Goal: Find specific page/section: Find specific page/section

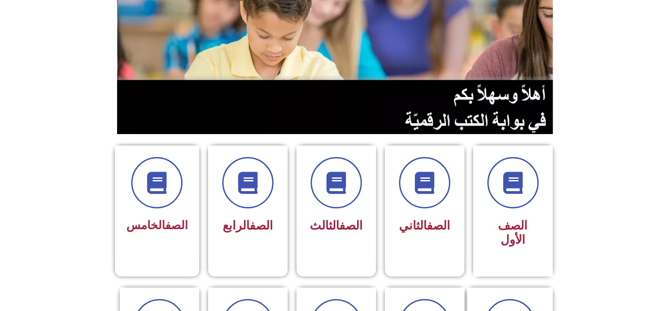
scroll to position [106, 0]
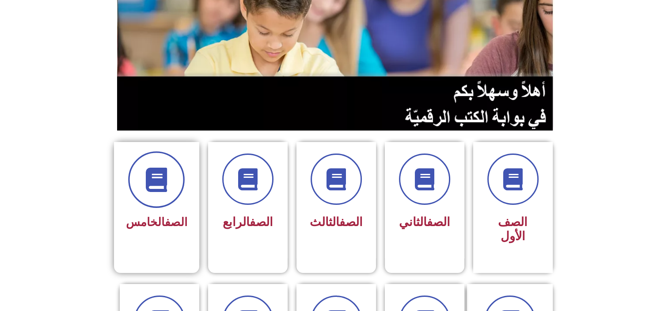
click at [159, 183] on icon at bounding box center [157, 180] width 24 height 24
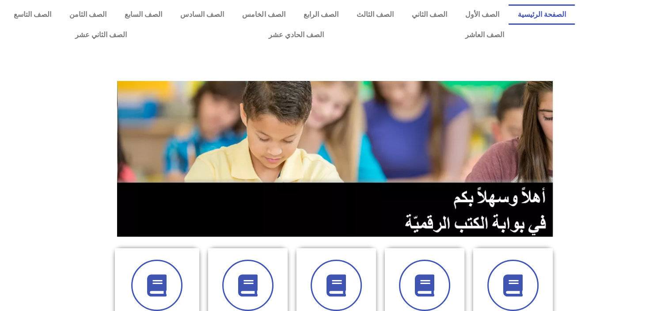
click at [604, 125] on section at bounding box center [336, 158] width 672 height 169
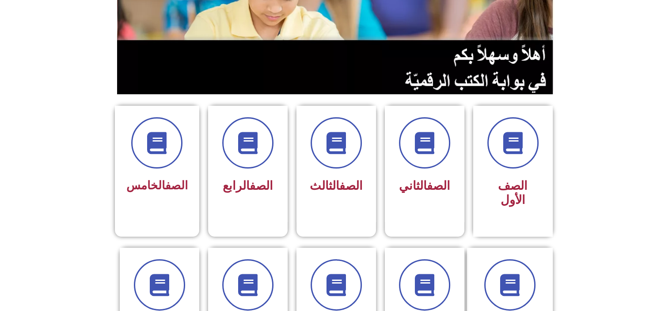
scroll to position [159, 0]
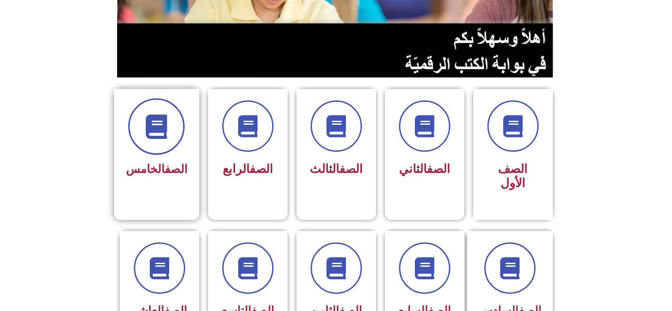
click at [172, 130] on span at bounding box center [156, 126] width 57 height 57
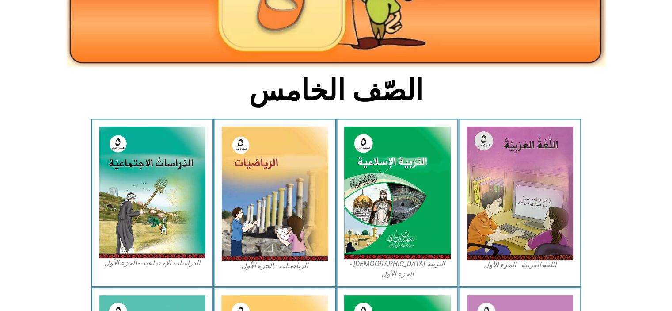
scroll to position [177, 0]
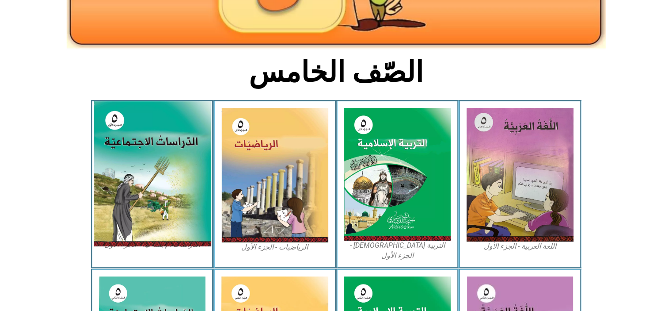
click at [134, 149] on img at bounding box center [152, 173] width 118 height 145
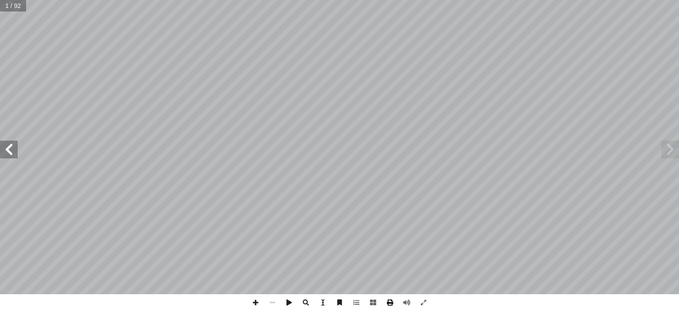
click at [387, 302] on span at bounding box center [389, 302] width 17 height 17
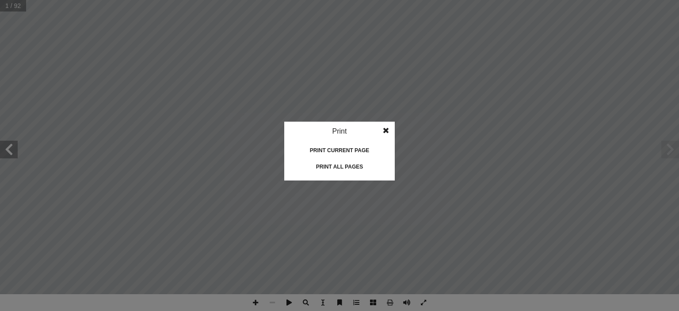
click at [338, 303] on idv "Print Print current page Print left page Print right page Print all pages" at bounding box center [339, 155] width 679 height 311
click at [385, 128] on span at bounding box center [386, 131] width 16 height 18
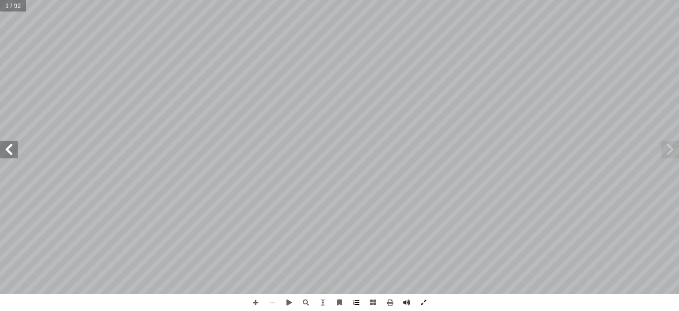
click at [357, 304] on span at bounding box center [356, 302] width 17 height 17
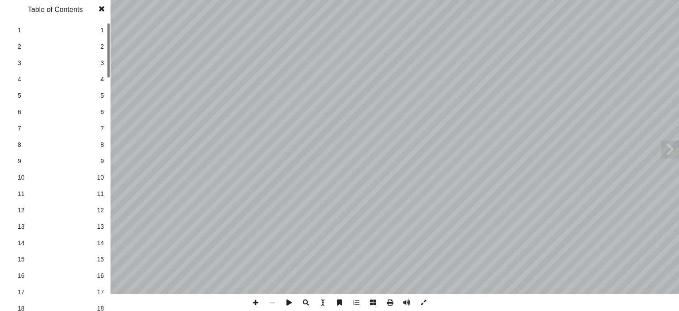
click at [102, 9] on span at bounding box center [102, 9] width 16 height 18
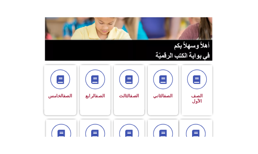
scroll to position [103, 0]
